Goal: Consume media (video, audio): Consume media (video, audio)

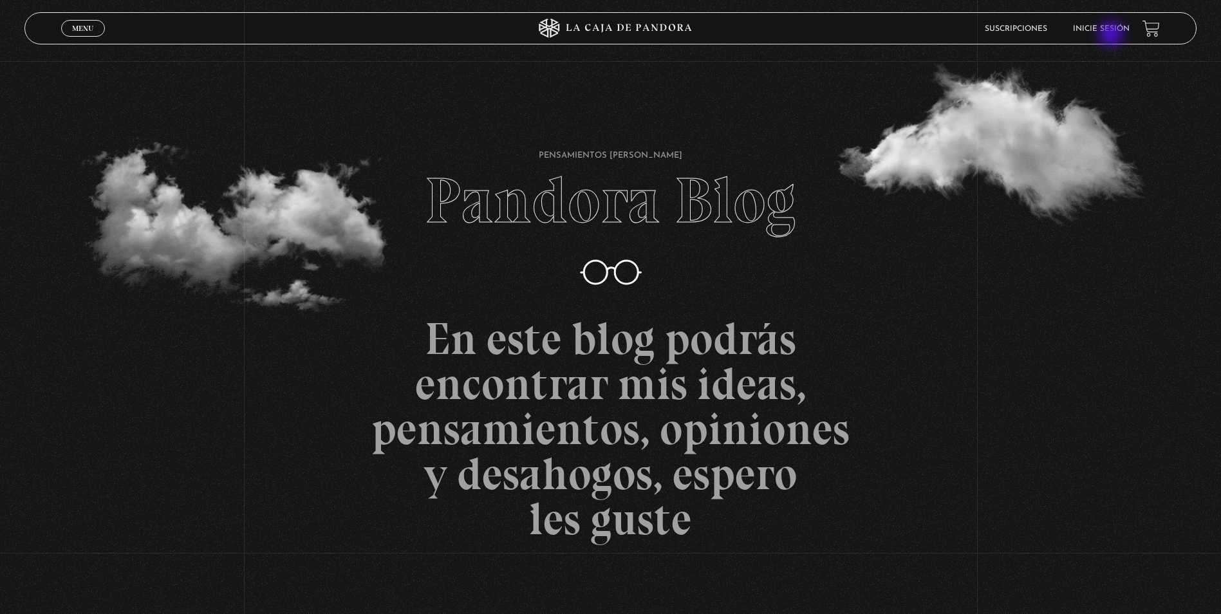
drag, startPoint x: 1111, startPoint y: 32, endPoint x: 1121, endPoint y: 72, distance: 41.0
click at [1111, 32] on link "Inicie sesión" at bounding box center [1101, 29] width 57 height 8
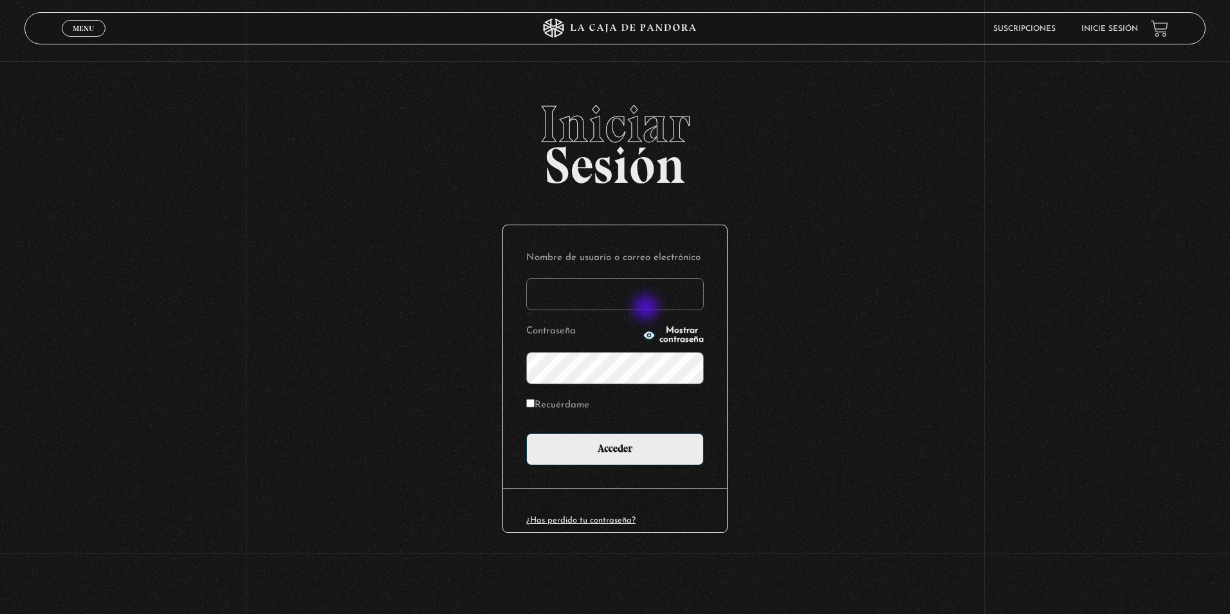
click at [643, 299] on input "Nombre de usuario o correo electrónico" at bounding box center [615, 294] width 178 height 32
type input "gloriana04marin@gmail.com"
click at [660, 335] on span "Mostrar contraseña" at bounding box center [682, 335] width 44 height 18
click at [564, 402] on label "Recuérdame" at bounding box center [557, 406] width 63 height 20
click at [535, 402] on input "Recuérdame" at bounding box center [530, 403] width 8 height 8
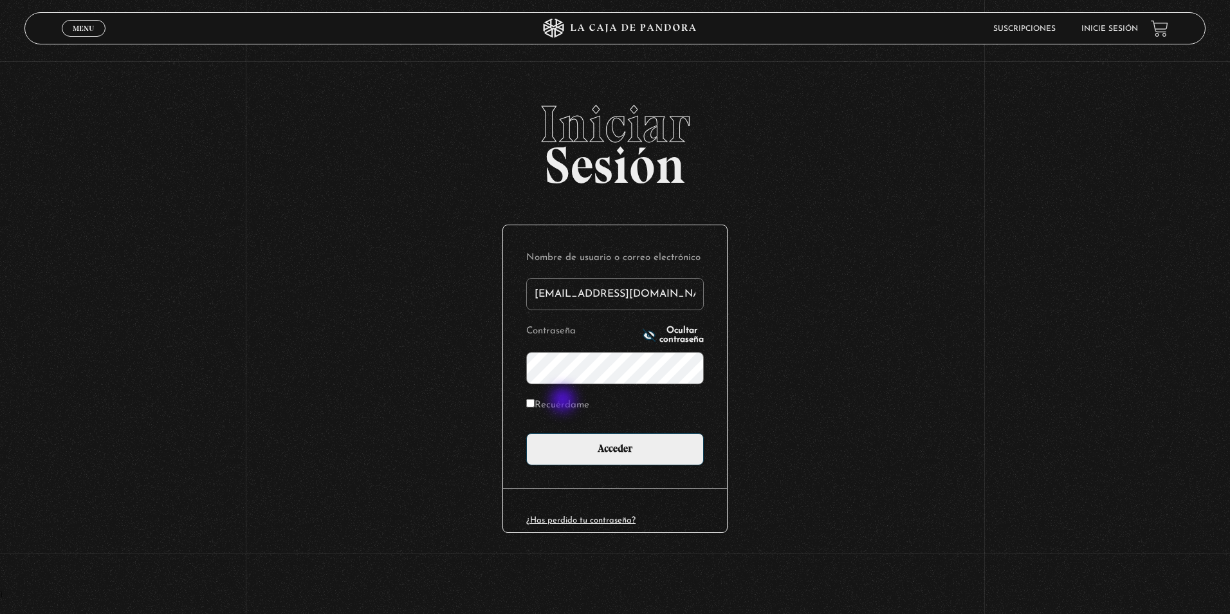
checkbox input "true"
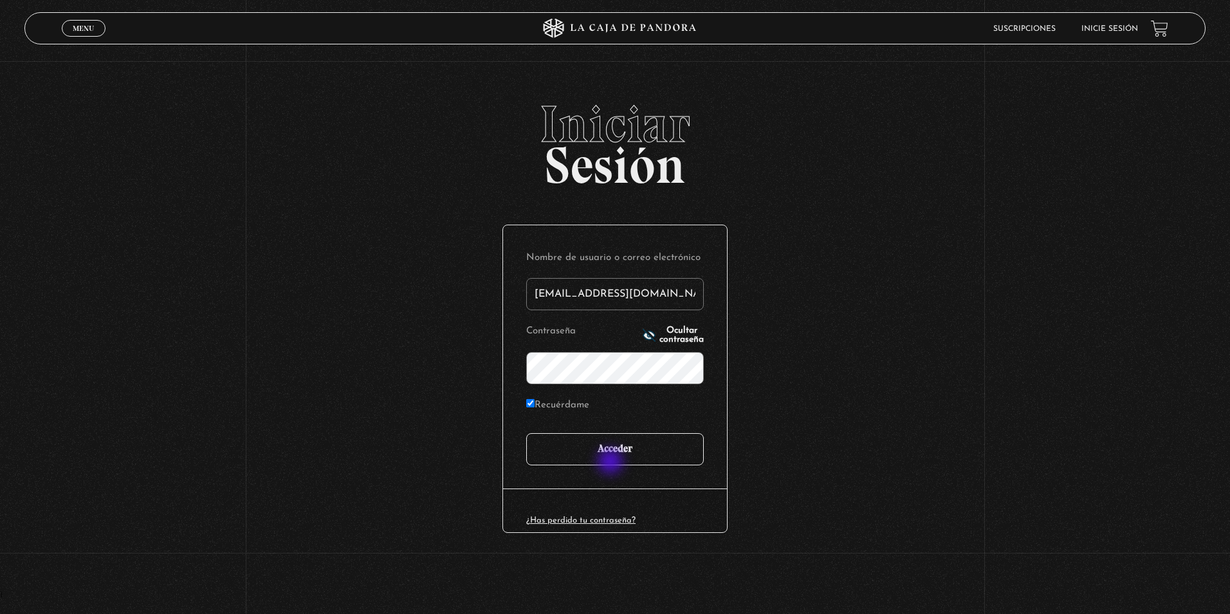
click at [614, 461] on input "Acceder" at bounding box center [615, 449] width 178 height 32
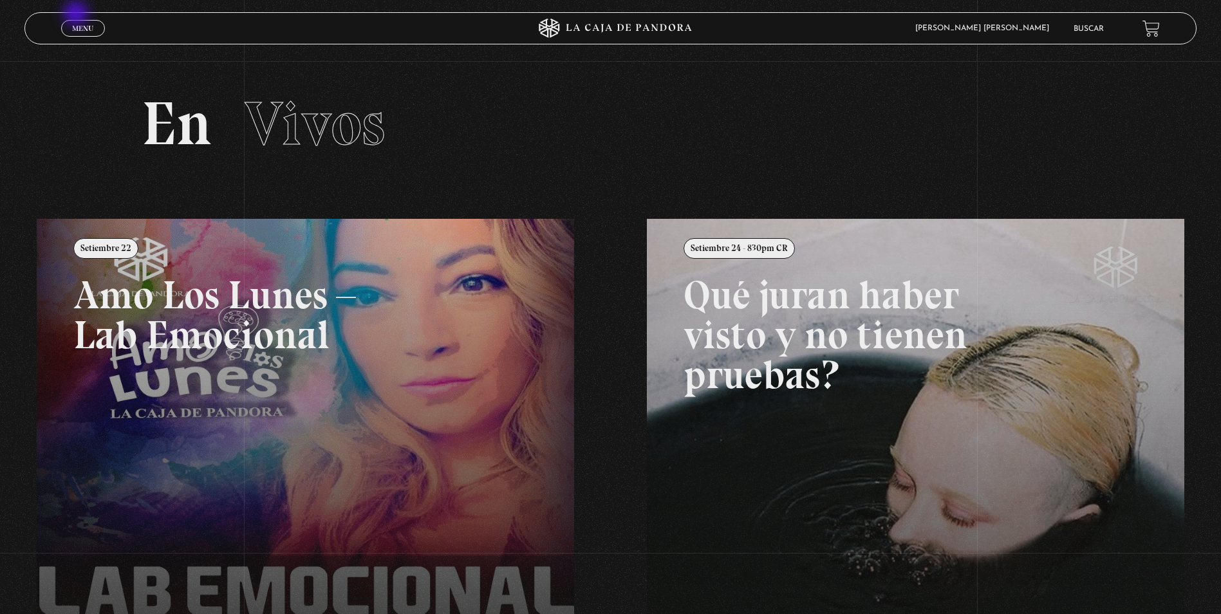
click at [68, 26] on link "Menu Cerrar" at bounding box center [83, 28] width 44 height 17
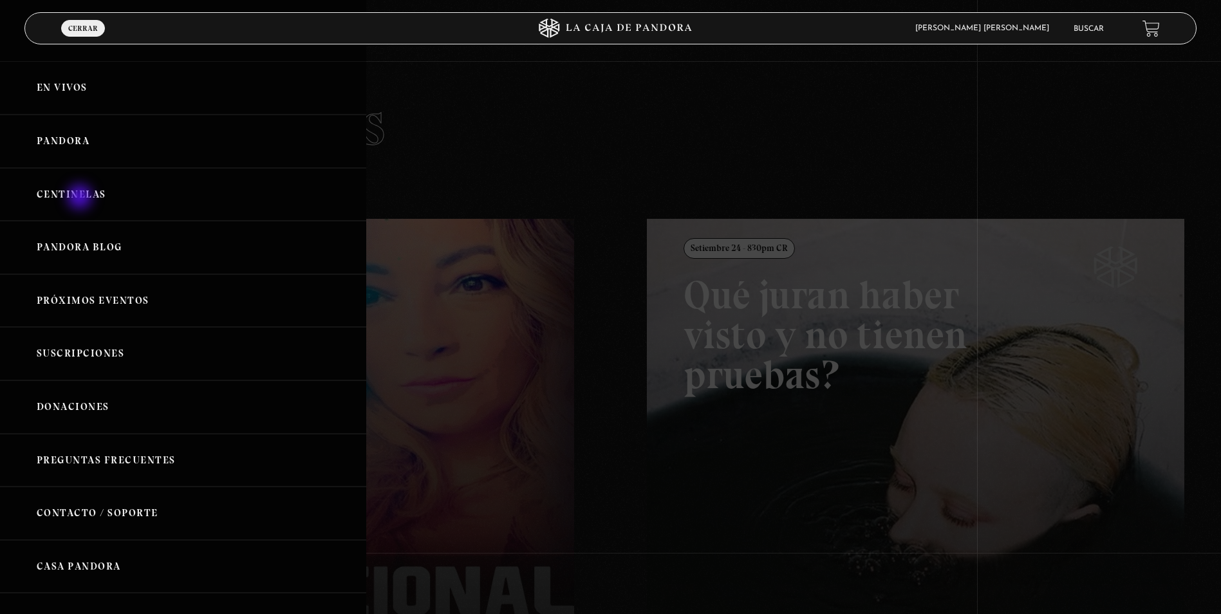
click at [77, 192] on link "Centinelas" at bounding box center [183, 194] width 366 height 53
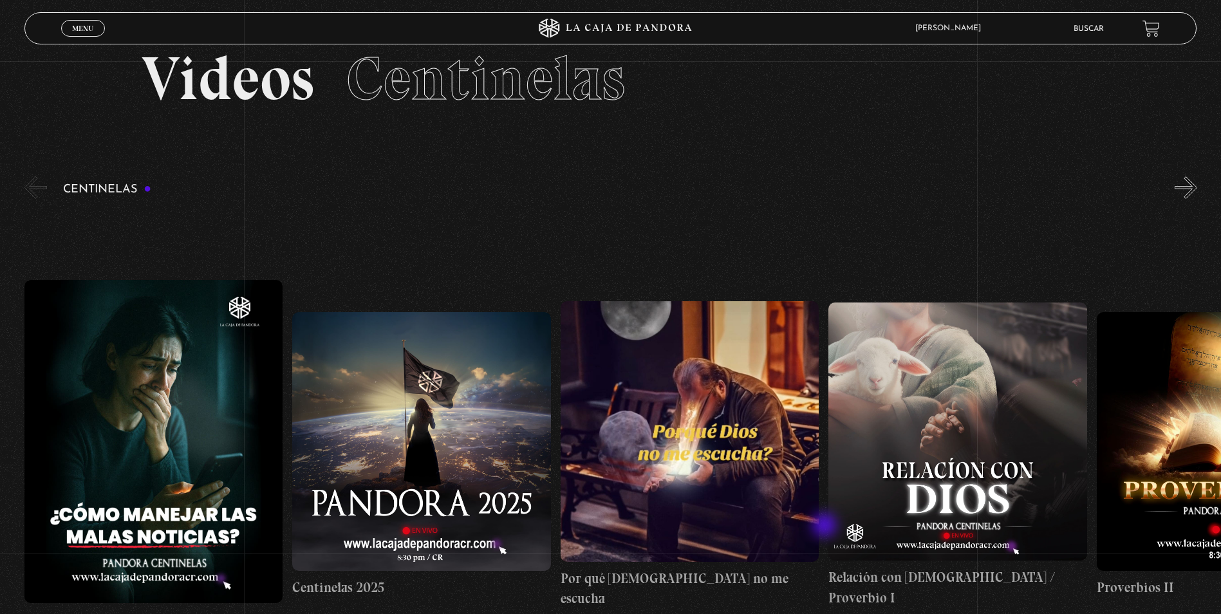
scroll to position [129, 0]
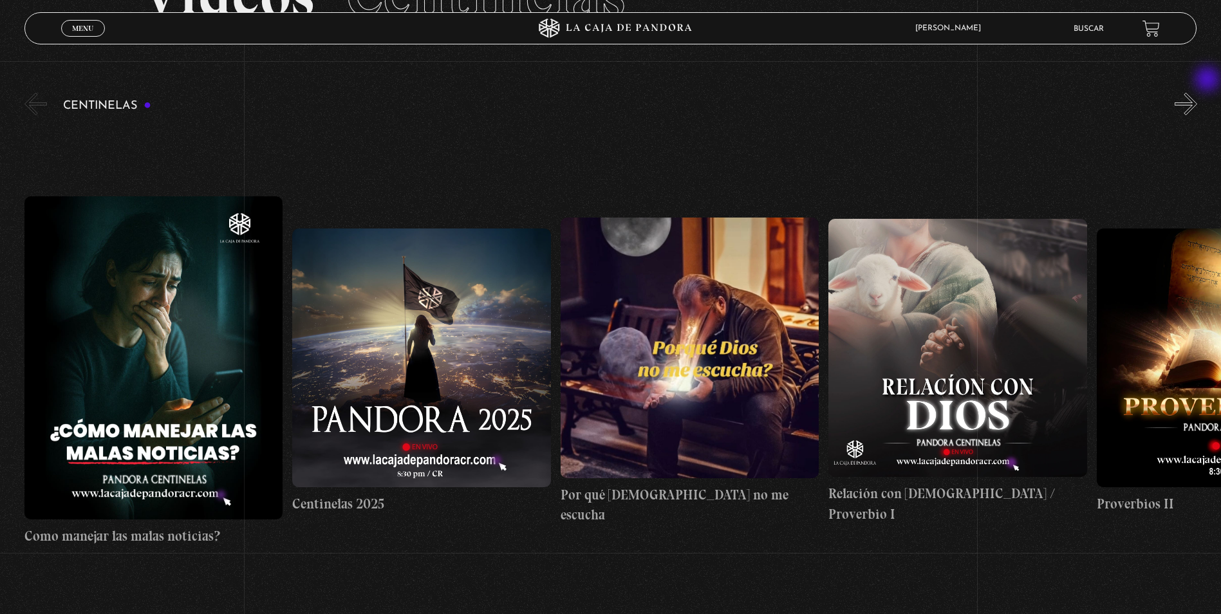
click at [1194, 109] on button "»" at bounding box center [1185, 104] width 23 height 23
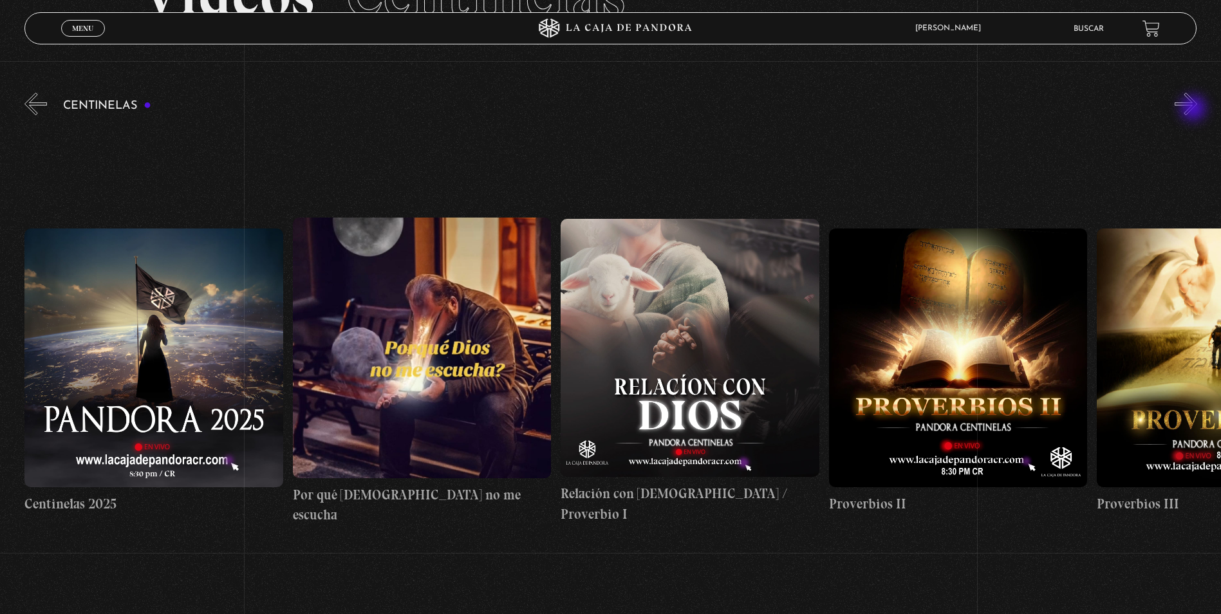
click at [1194, 109] on button "»" at bounding box center [1185, 104] width 23 height 23
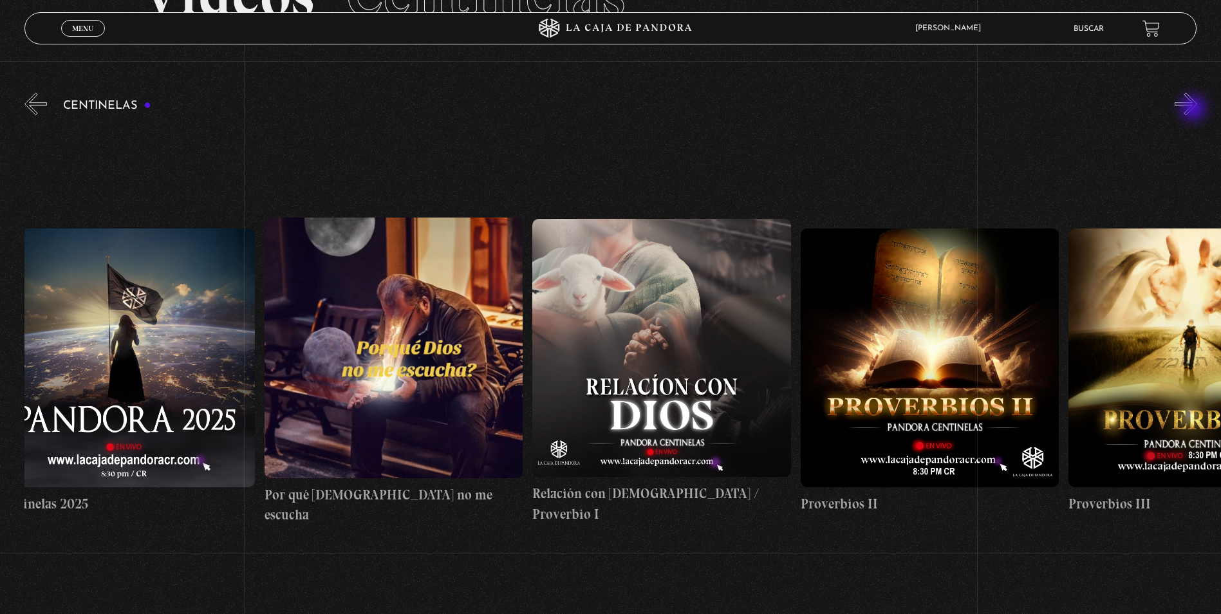
click at [1194, 109] on button "»" at bounding box center [1185, 104] width 23 height 23
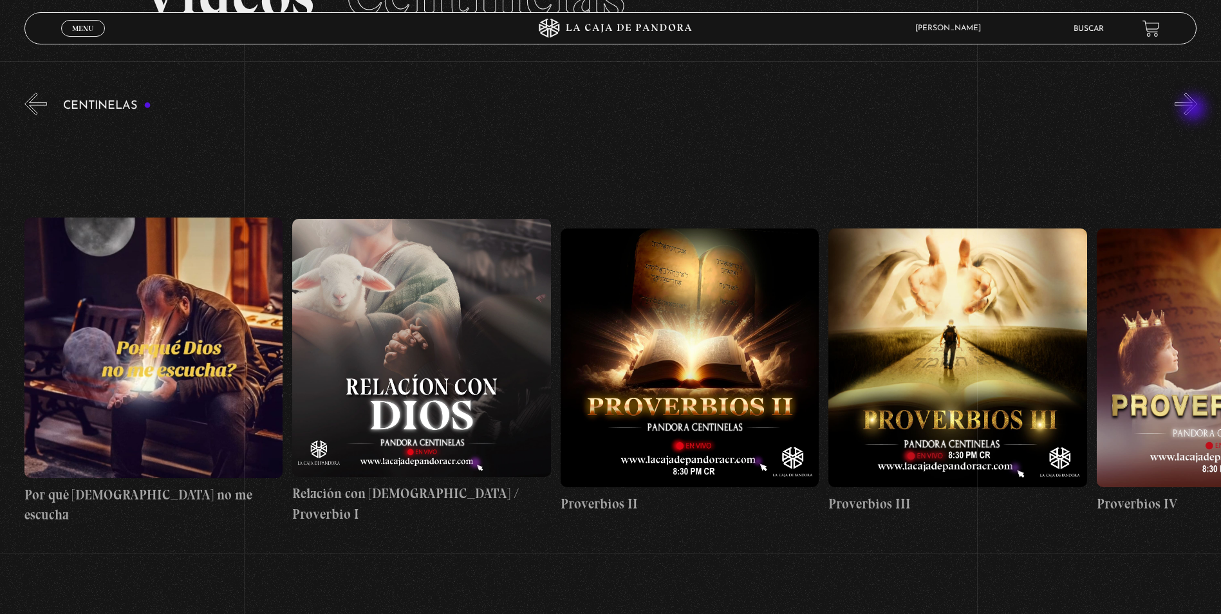
click at [1194, 109] on button "»" at bounding box center [1185, 104] width 23 height 23
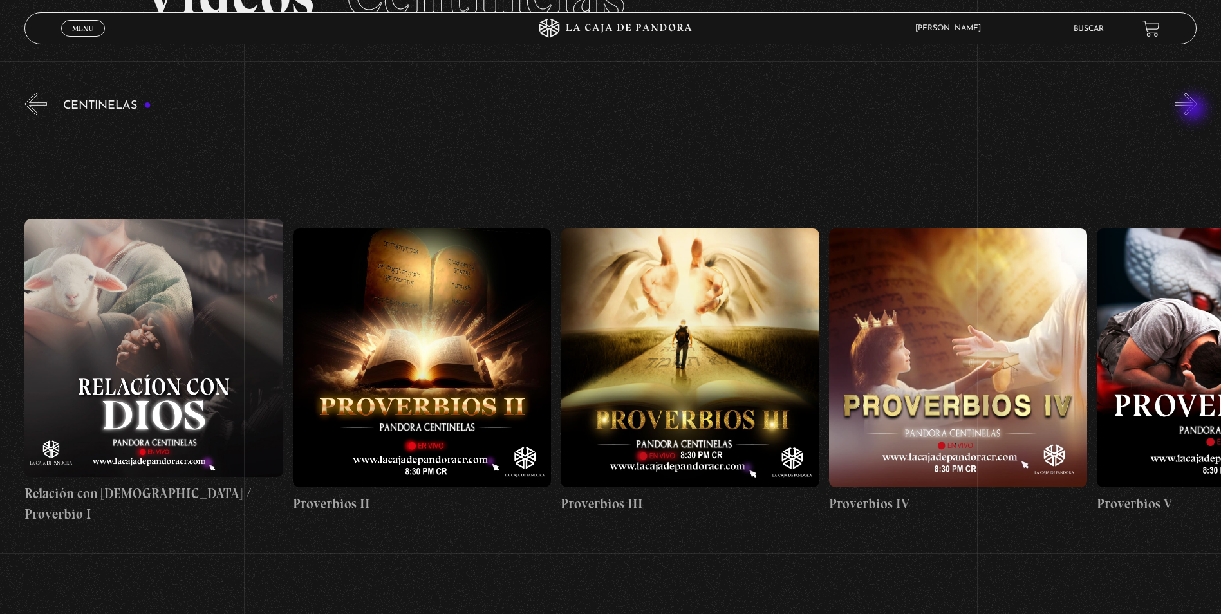
click at [1194, 109] on button "»" at bounding box center [1185, 104] width 23 height 23
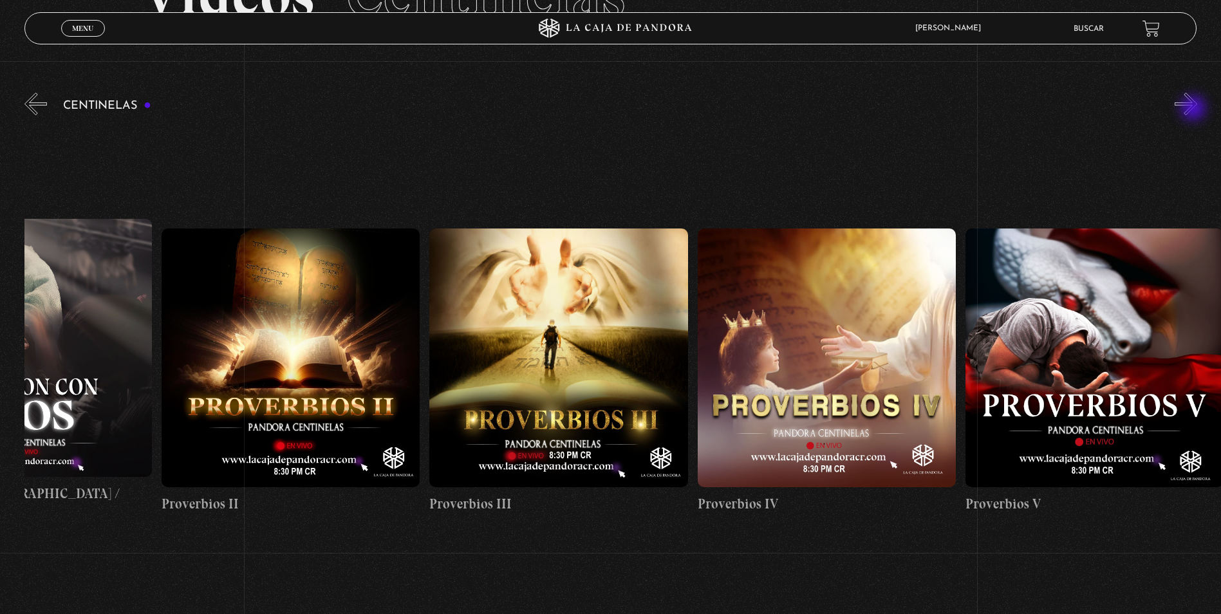
click at [1194, 109] on button "»" at bounding box center [1185, 104] width 23 height 23
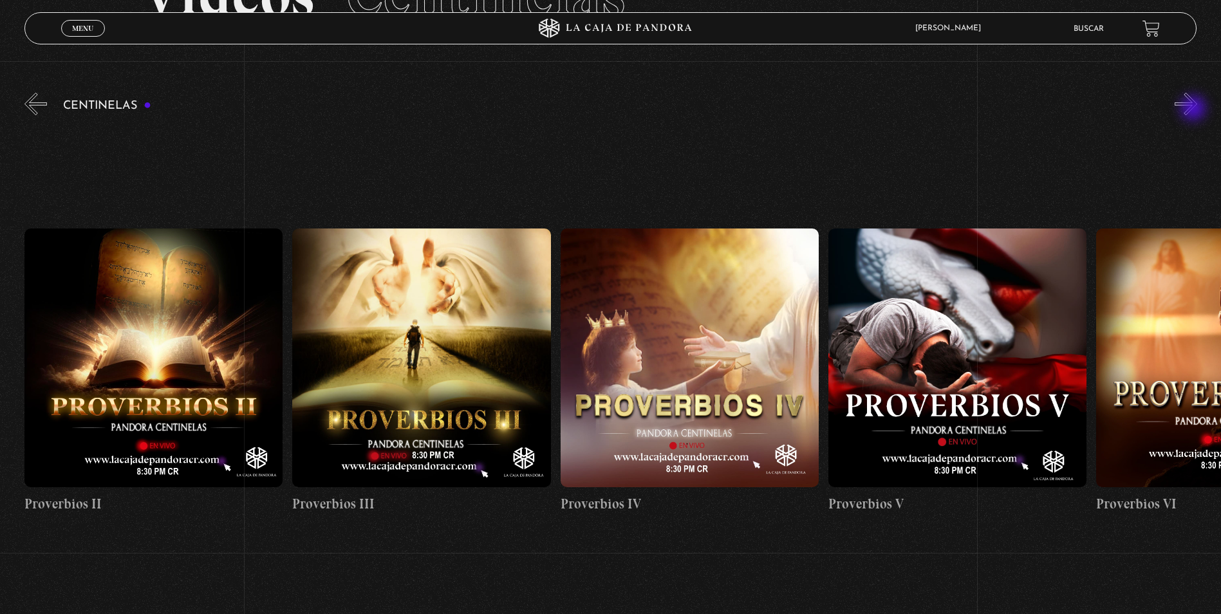
click at [1194, 109] on button "»" at bounding box center [1185, 104] width 23 height 23
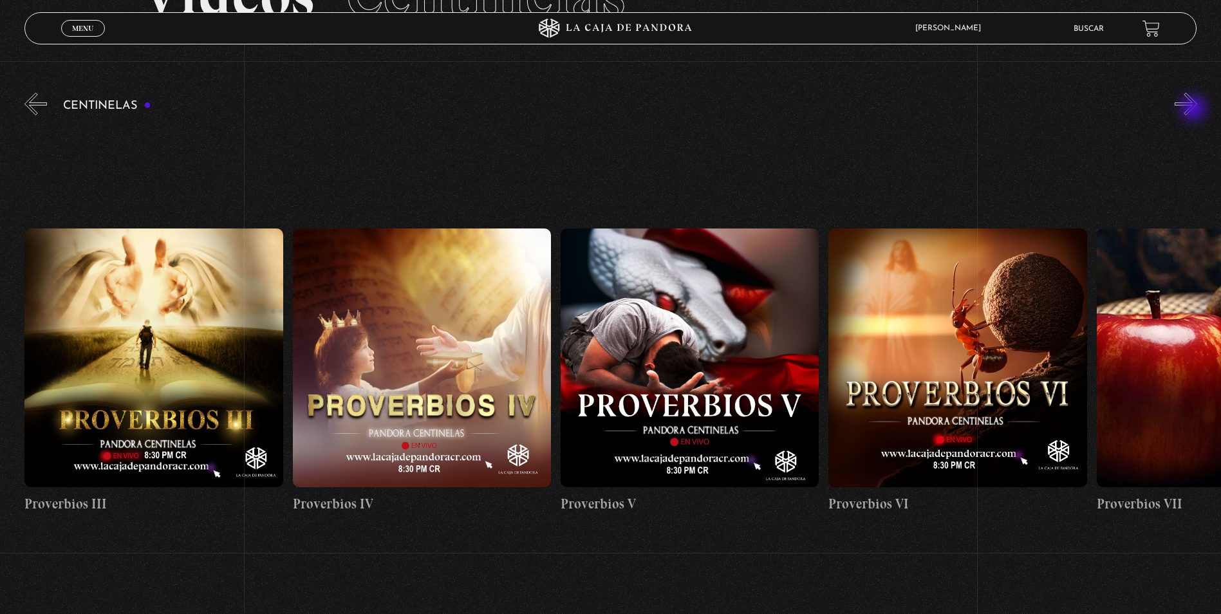
click at [1194, 109] on button "»" at bounding box center [1185, 104] width 23 height 23
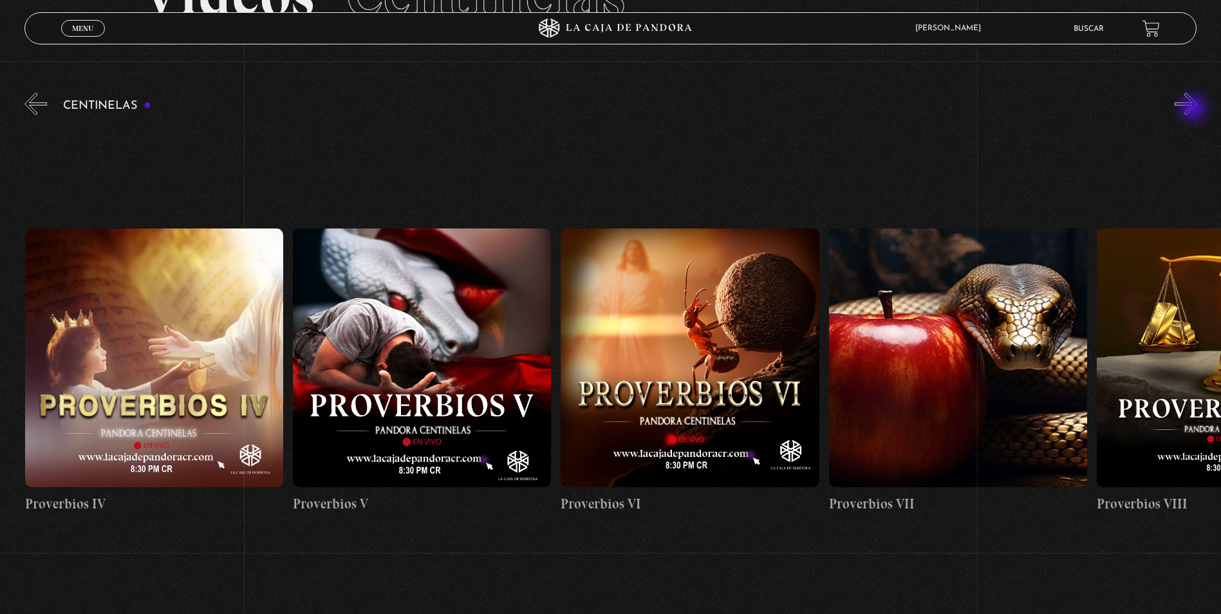
click at [1194, 109] on button "»" at bounding box center [1185, 104] width 23 height 23
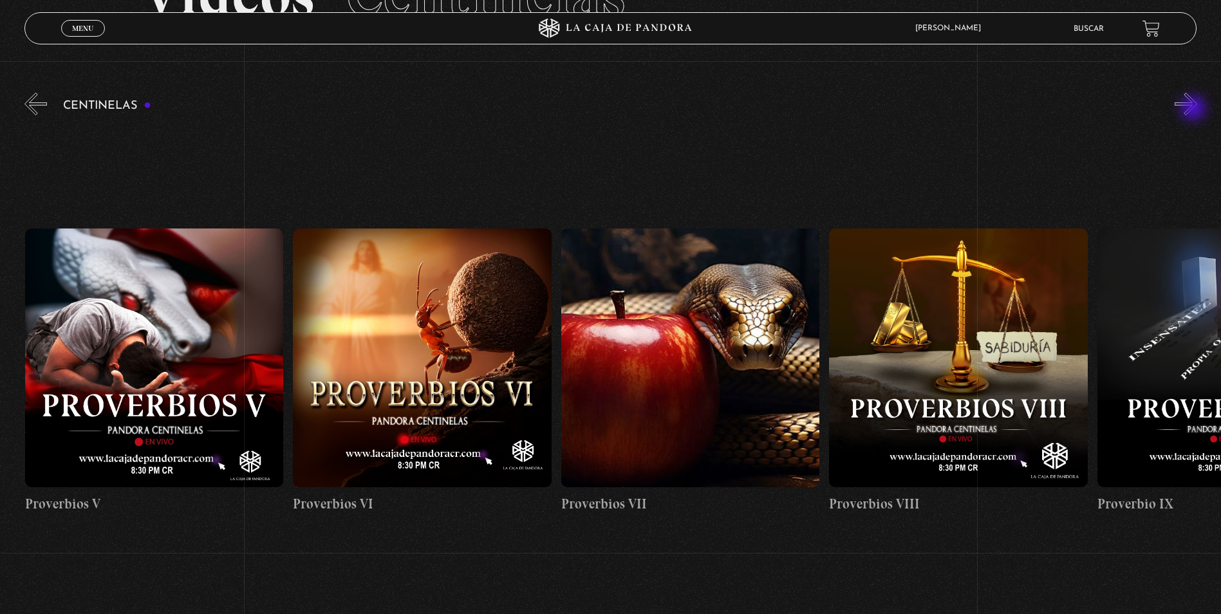
click at [1194, 109] on button "»" at bounding box center [1185, 104] width 23 height 23
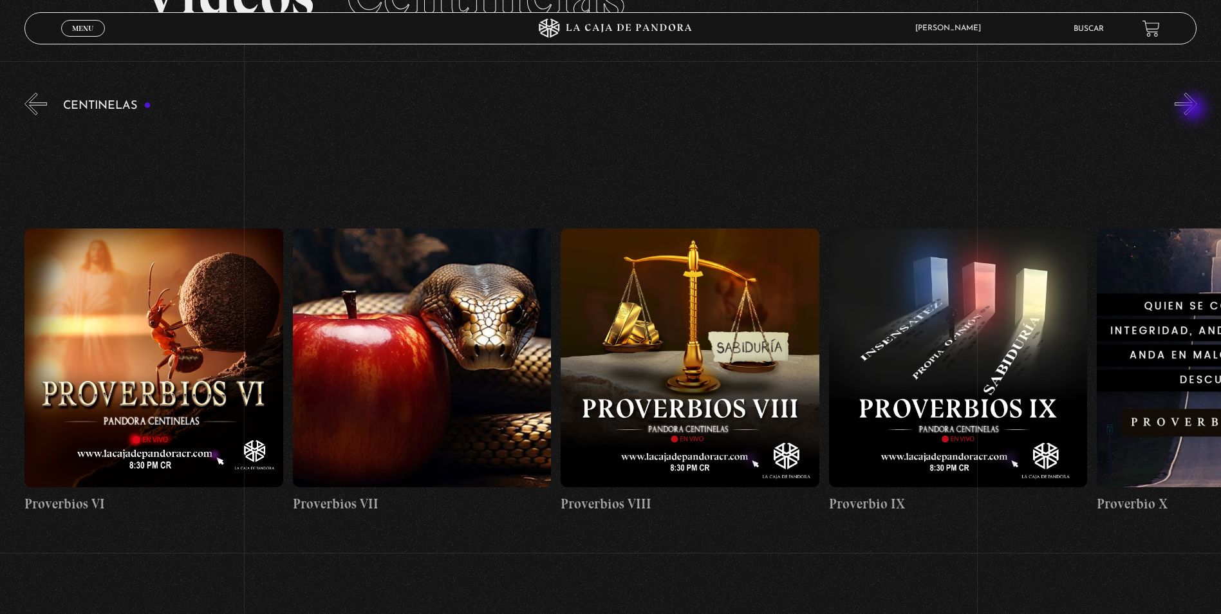
click at [1194, 109] on button "»" at bounding box center [1185, 104] width 23 height 23
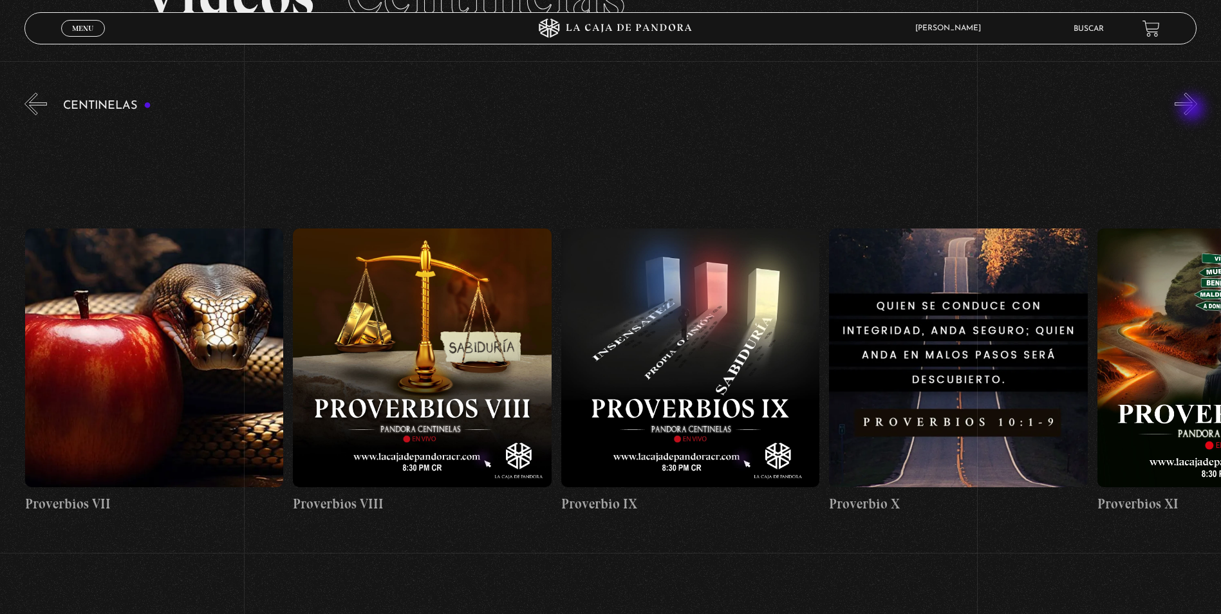
click at [1193, 109] on button "»" at bounding box center [1185, 104] width 23 height 23
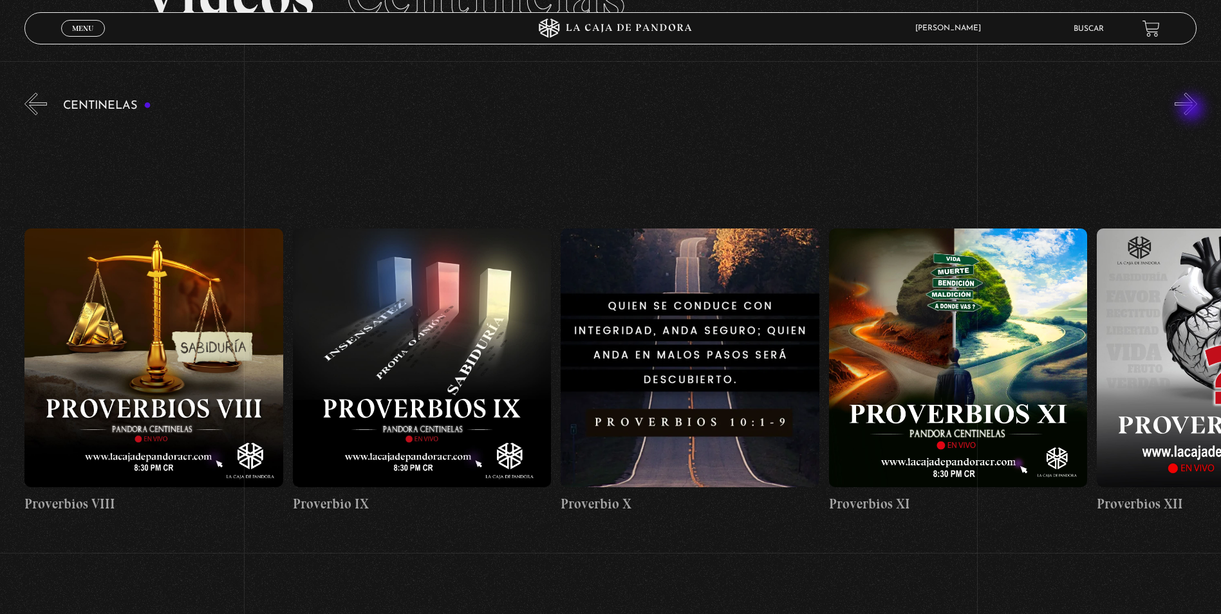
click at [1192, 109] on button "»" at bounding box center [1185, 104] width 23 height 23
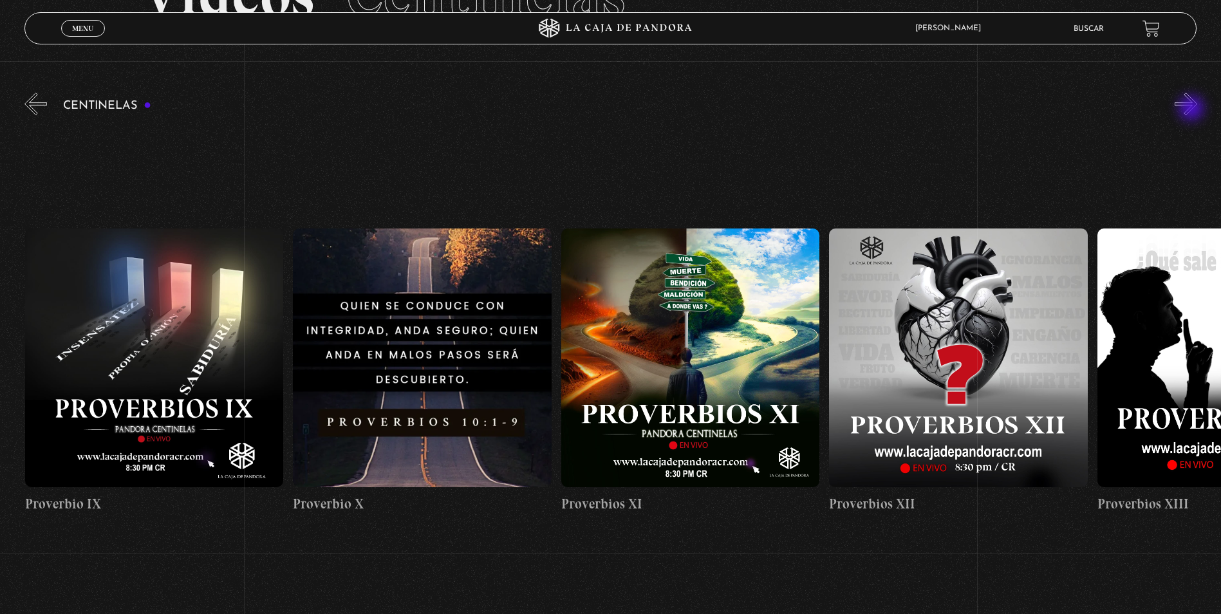
click at [1192, 109] on button "»" at bounding box center [1185, 104] width 23 height 23
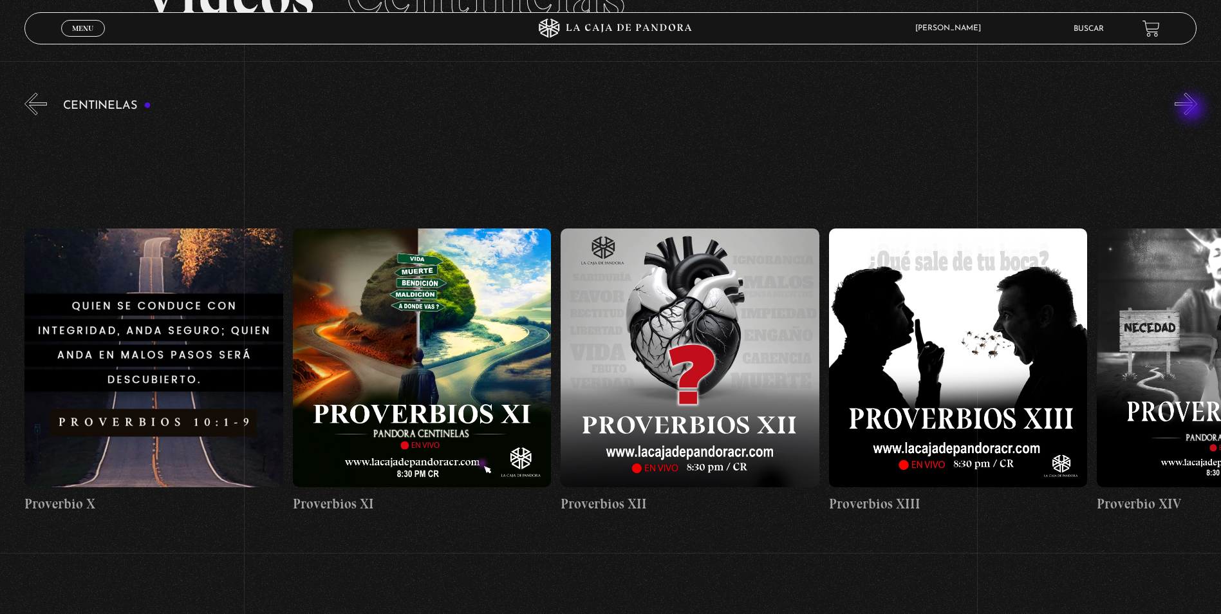
click at [1192, 109] on button "»" at bounding box center [1185, 104] width 23 height 23
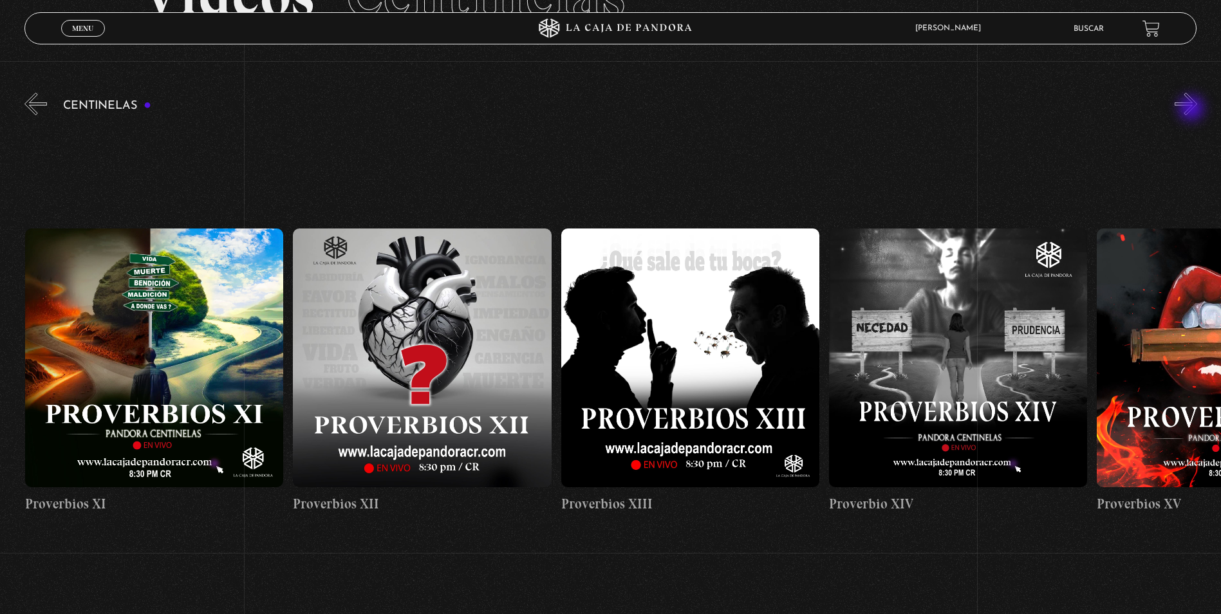
click at [1192, 109] on button "»" at bounding box center [1185, 104] width 23 height 23
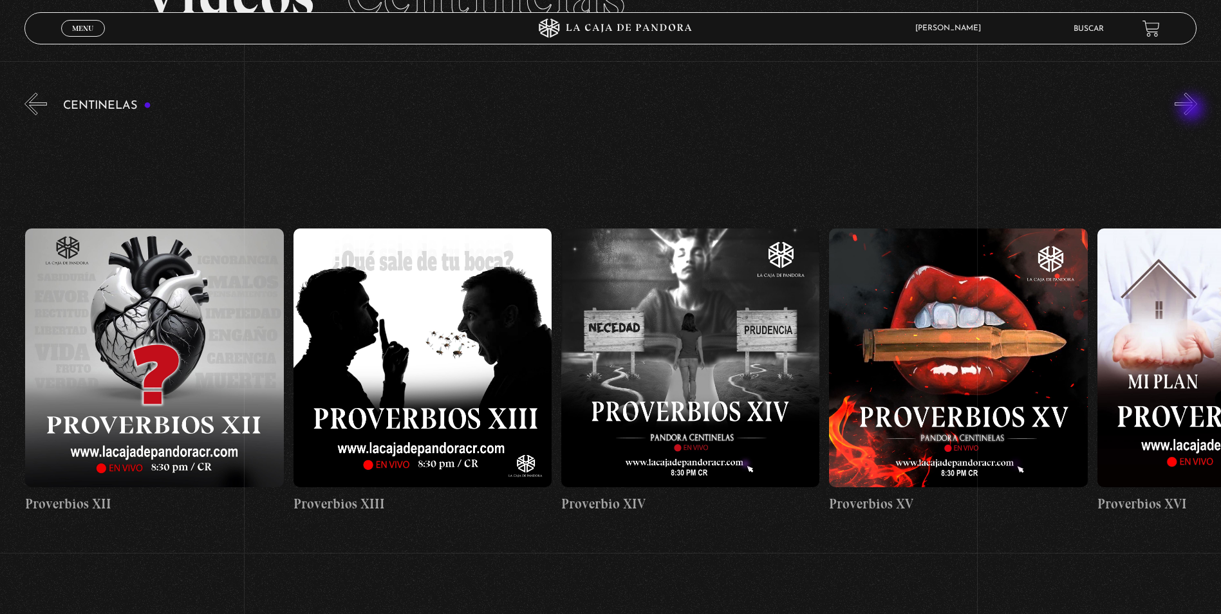
click at [1192, 109] on button "»" at bounding box center [1185, 104] width 23 height 23
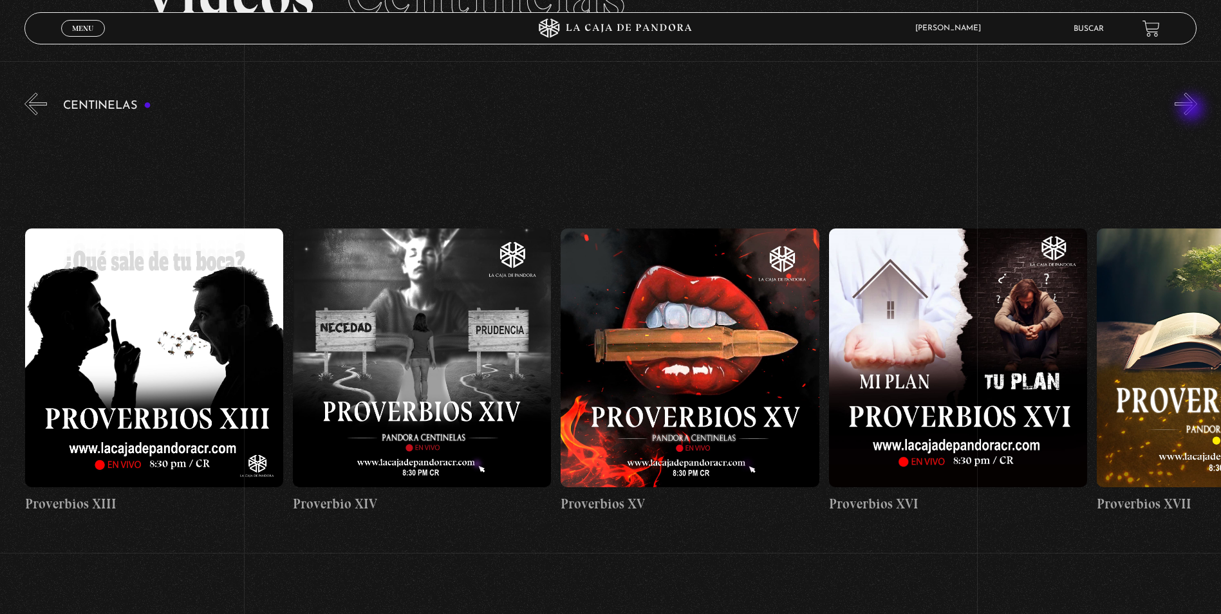
click at [1192, 109] on button "»" at bounding box center [1185, 104] width 23 height 23
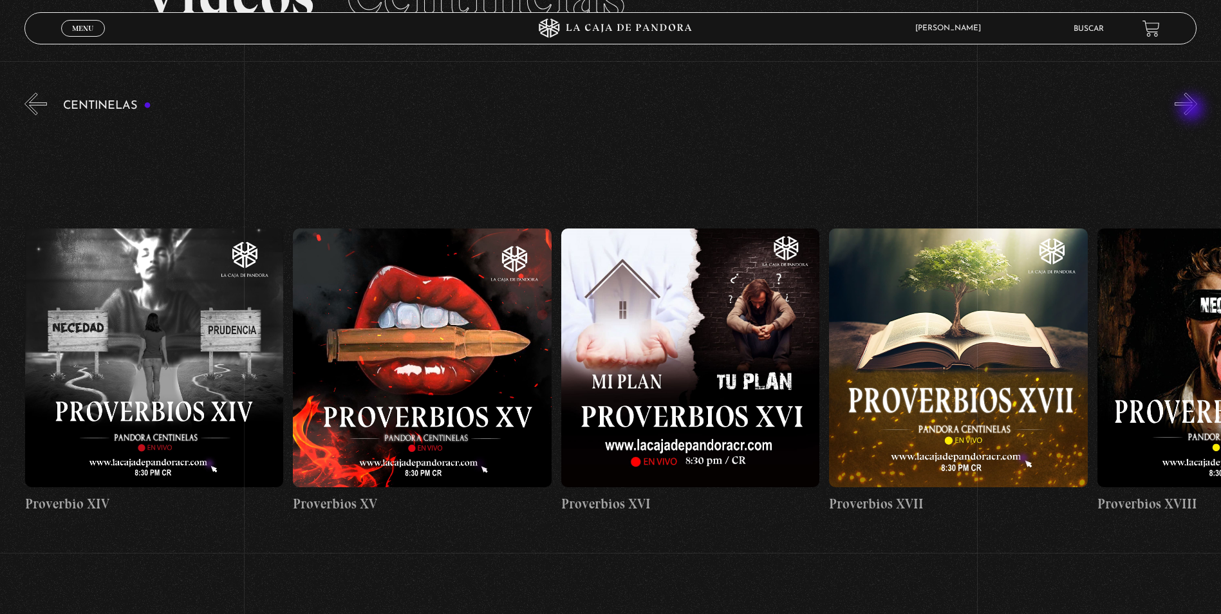
click at [1192, 109] on button "»" at bounding box center [1185, 104] width 23 height 23
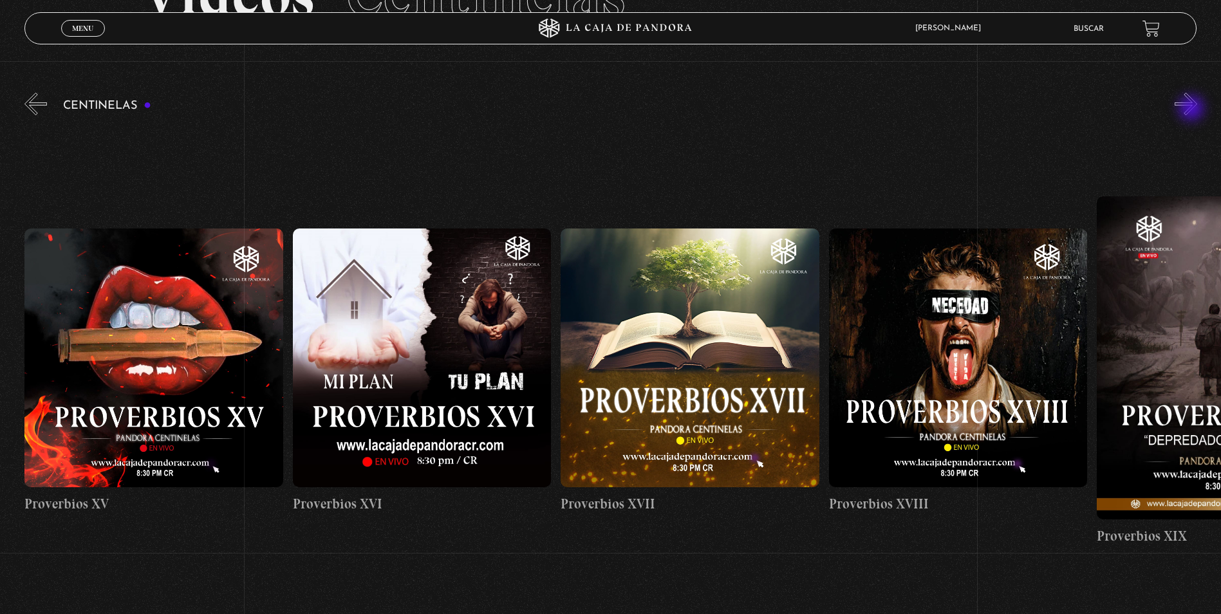
click at [1192, 109] on button "»" at bounding box center [1185, 104] width 23 height 23
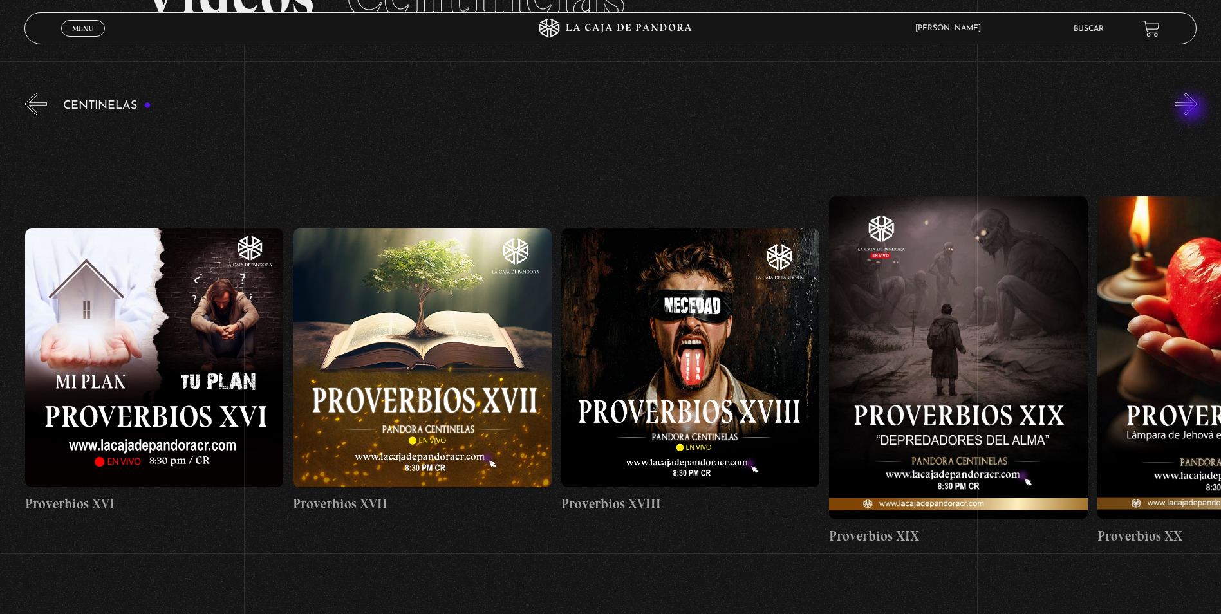
click at [1192, 109] on button "»" at bounding box center [1185, 104] width 23 height 23
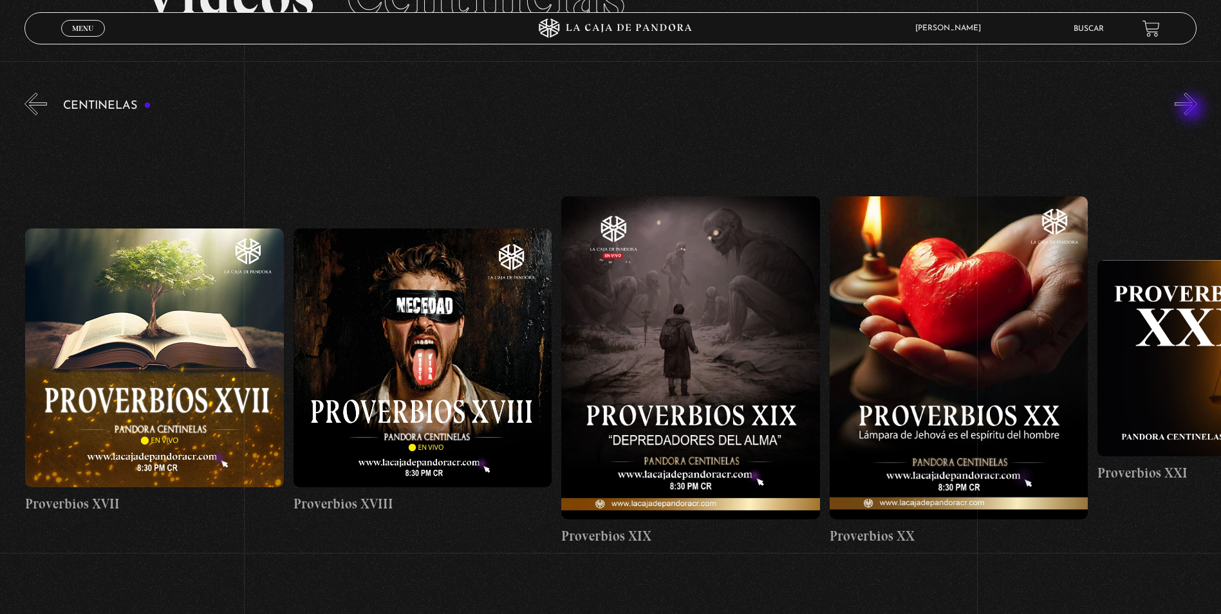
click at [1192, 109] on button "»" at bounding box center [1185, 104] width 23 height 23
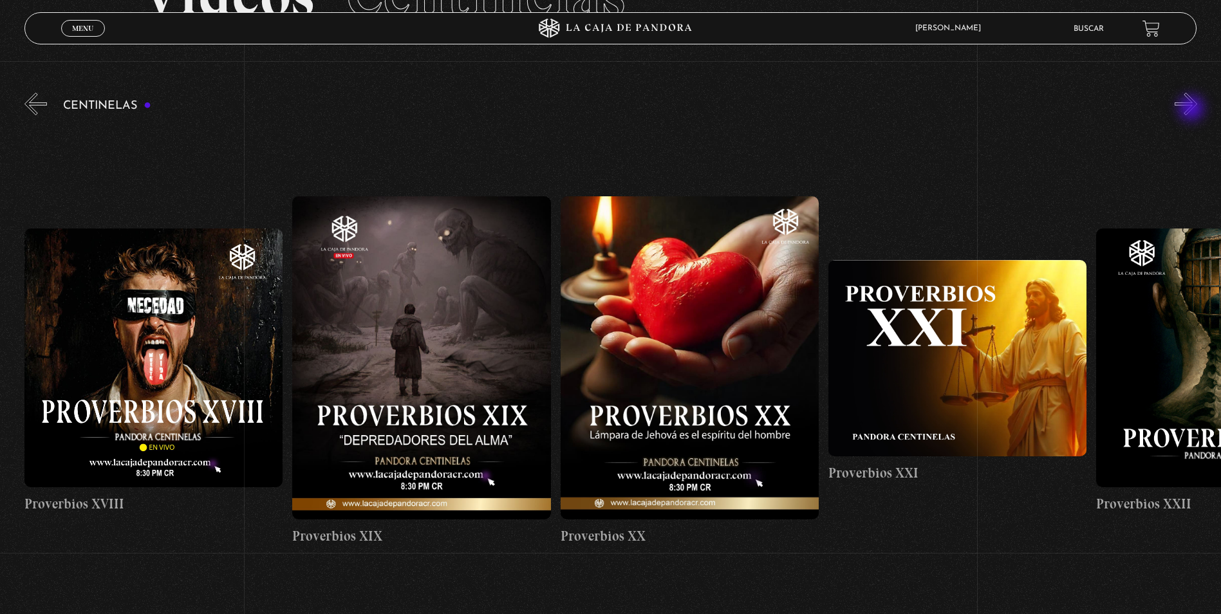
click at [1192, 109] on button "»" at bounding box center [1185, 104] width 23 height 23
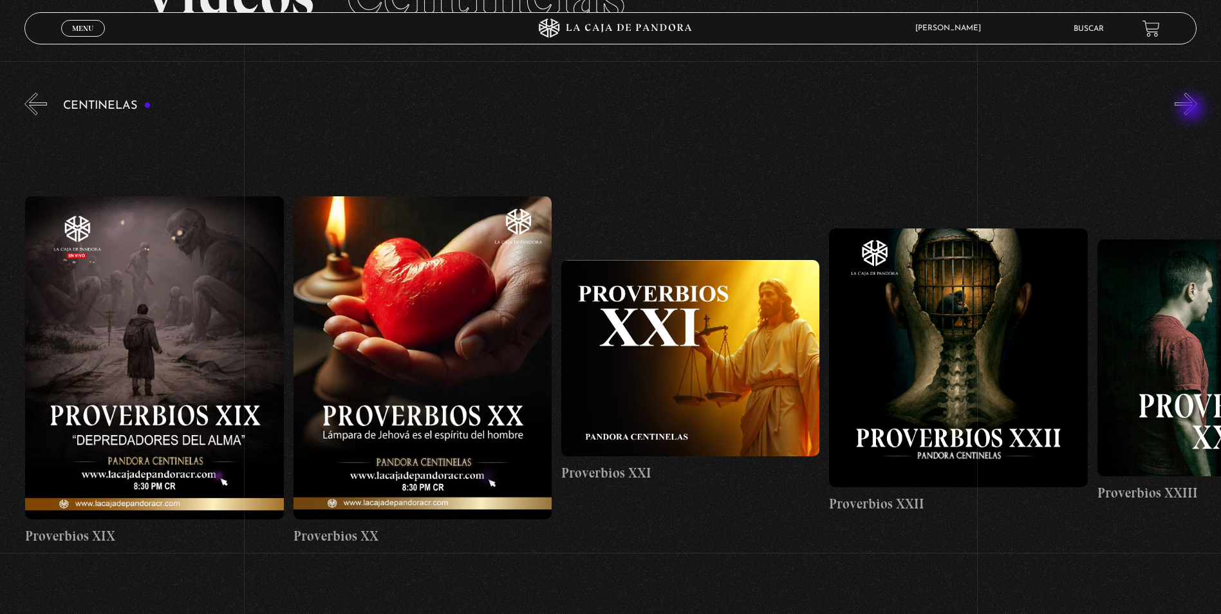
click at [1192, 109] on button "»" at bounding box center [1185, 104] width 23 height 23
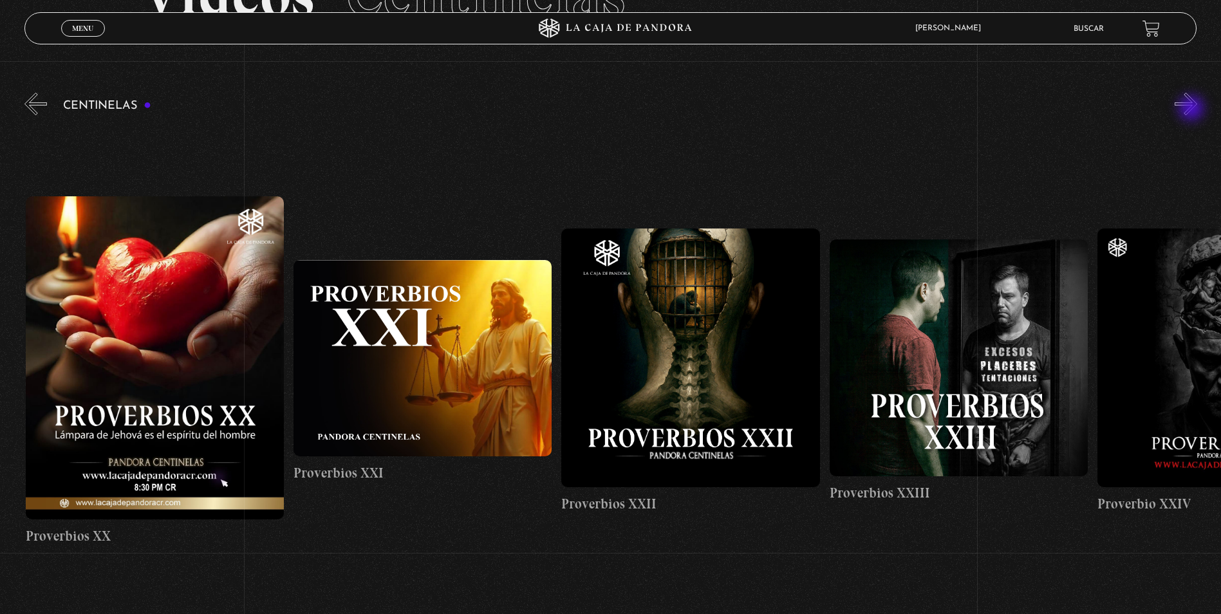
click at [1192, 109] on button "»" at bounding box center [1185, 104] width 23 height 23
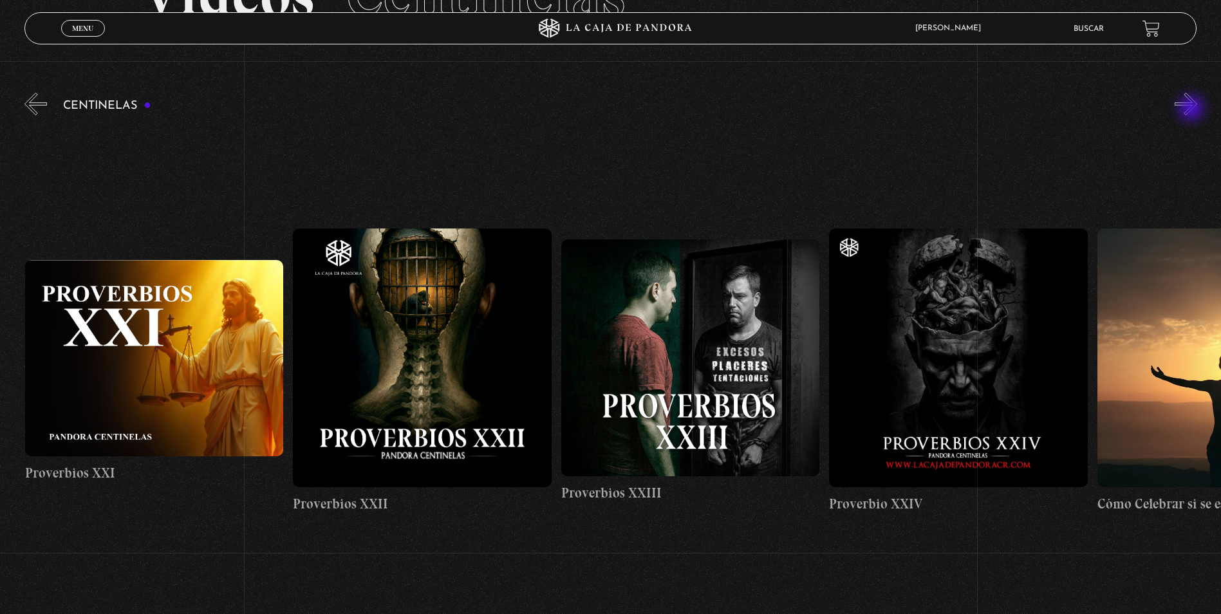
scroll to position [0, 6163]
click at [962, 367] on figure at bounding box center [957, 357] width 258 height 258
click at [945, 293] on figure at bounding box center [957, 357] width 258 height 258
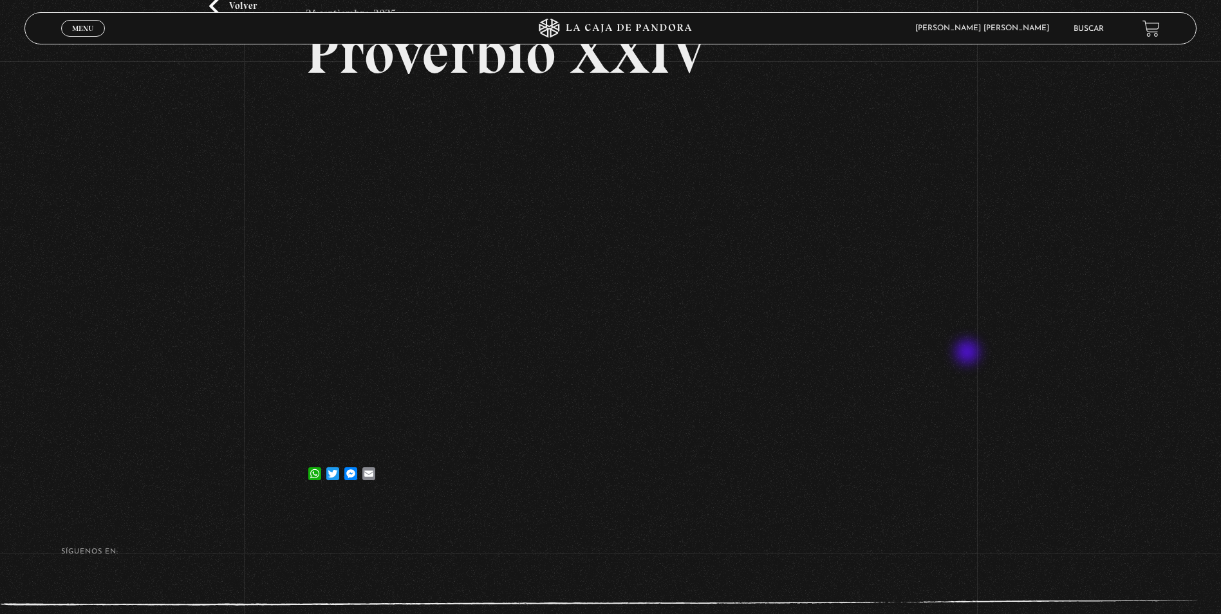
scroll to position [129, 0]
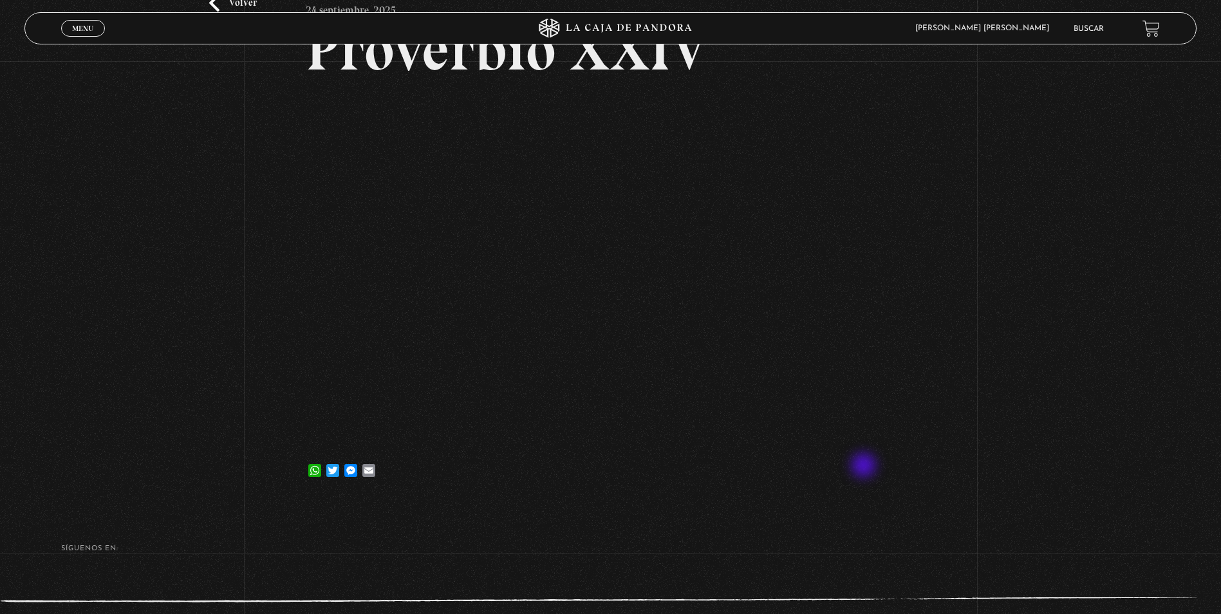
click at [846, 492] on div "Volver 24 septiembre, 2025 Proverbio XXIV WhatsApp Twitter Messenger Email" at bounding box center [610, 247] width 609 height 506
